Goal: Information Seeking & Learning: Learn about a topic

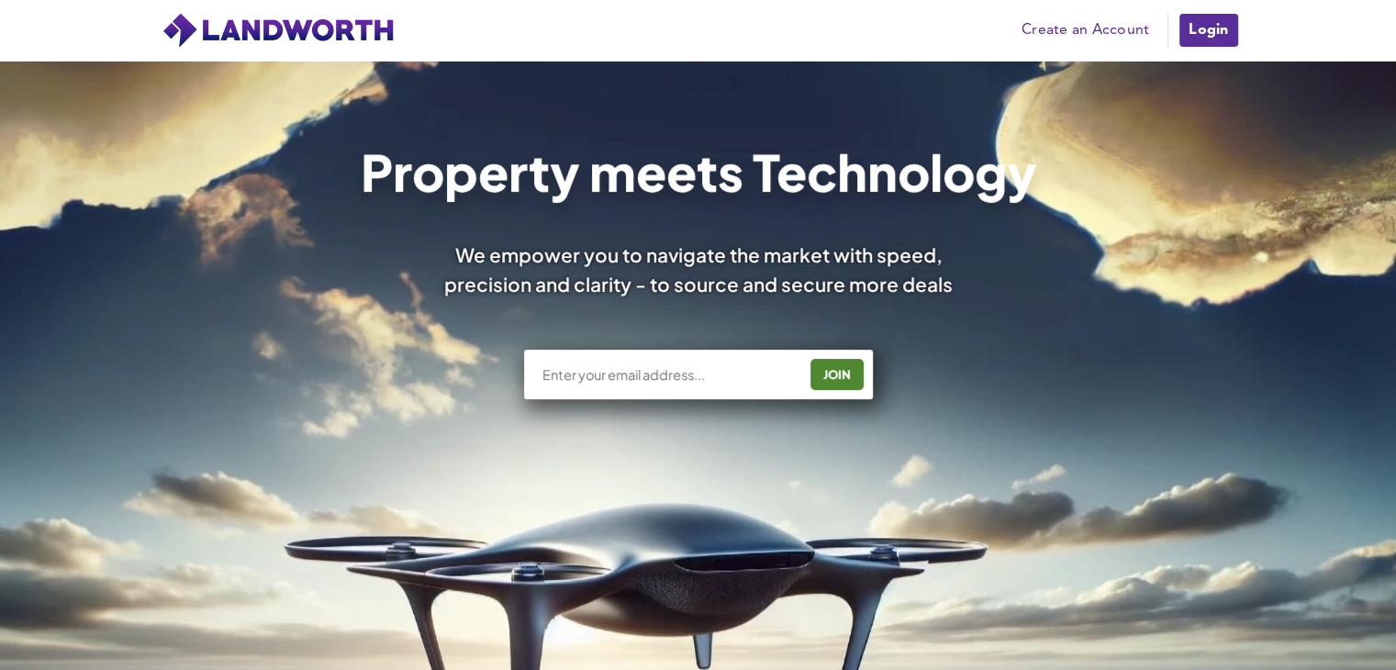
click at [1209, 40] on link "Login" at bounding box center [1207, 30] width 61 height 37
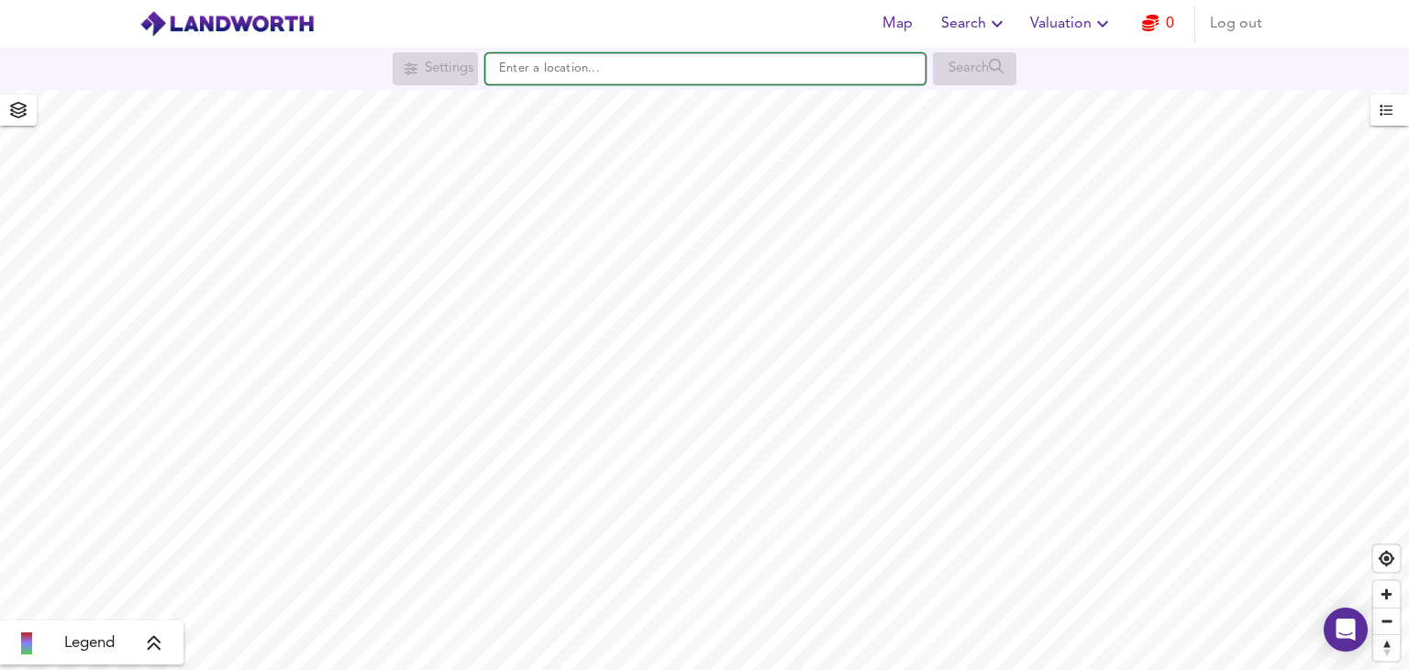
click at [610, 71] on input "text" at bounding box center [705, 68] width 440 height 31
paste input "CR0 7QZ"
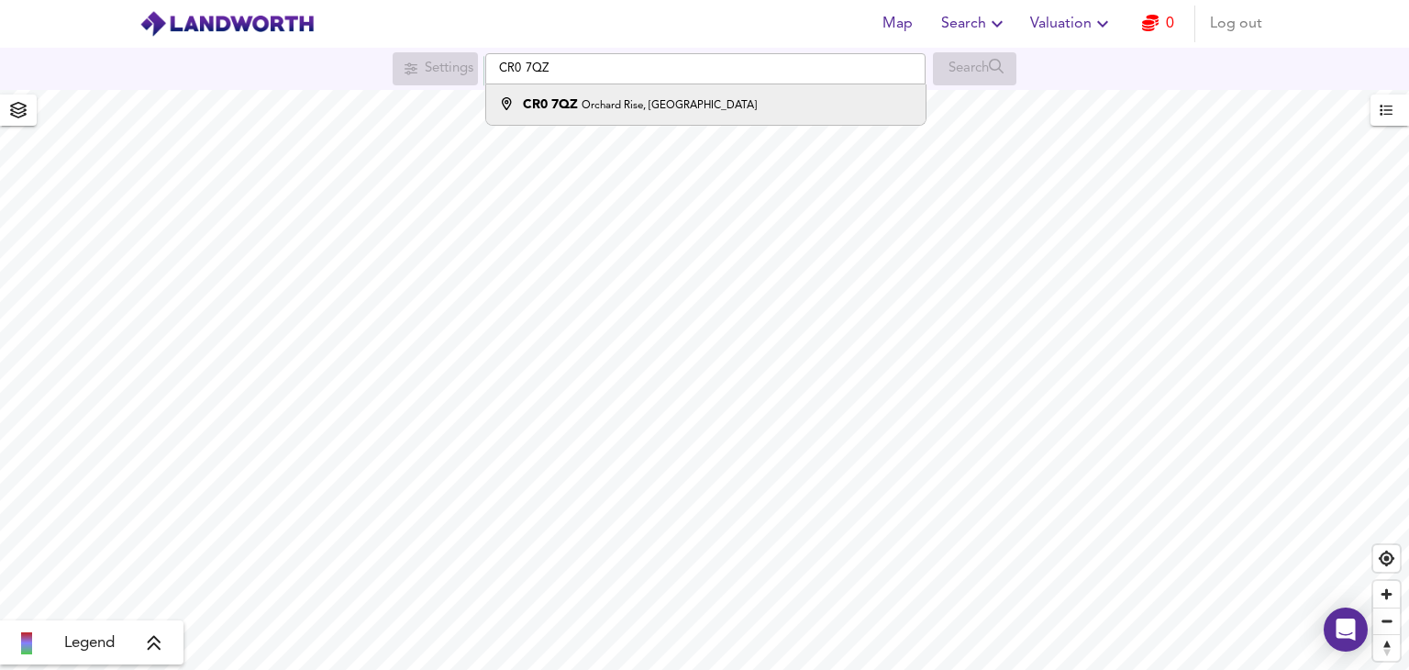
click at [691, 111] on div "CR0 7QZ Orchard Rise, Croydon" at bounding box center [701, 104] width 421 height 18
type input "[STREET_ADDRESS]"
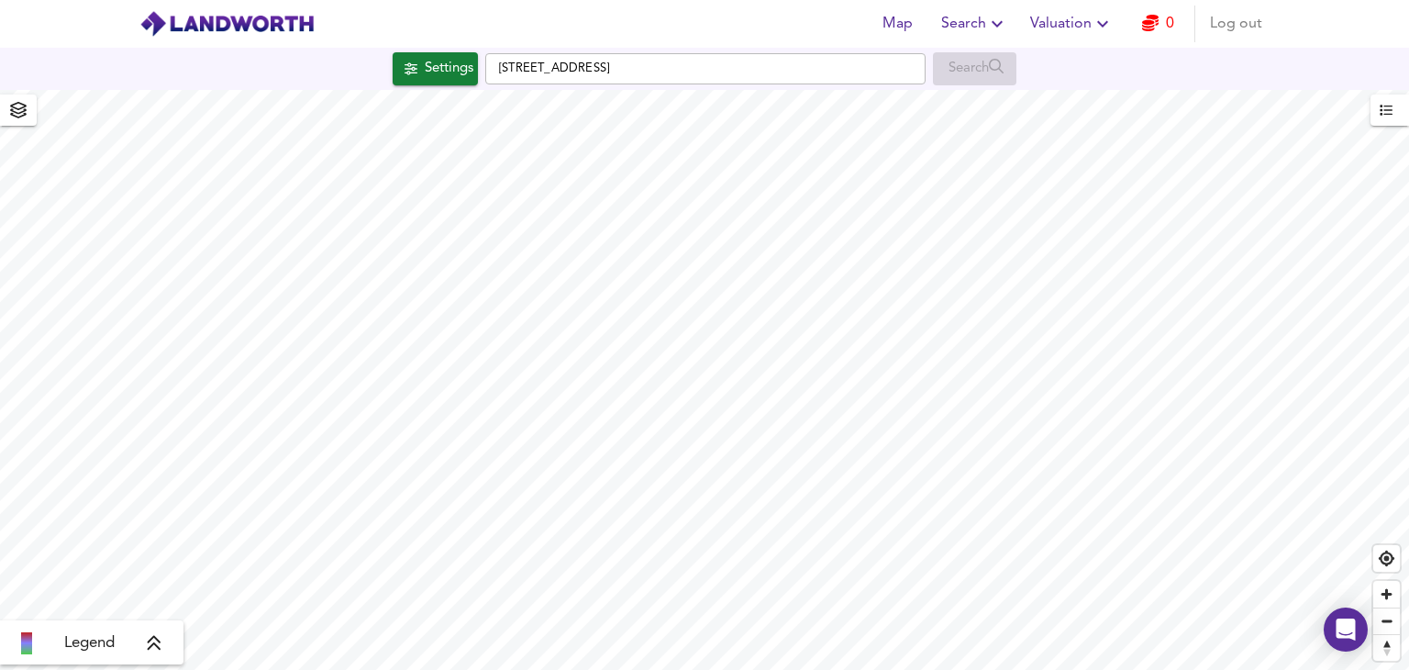
checkbox input "false"
checkbox input "true"
